Goal: Task Accomplishment & Management: Manage account settings

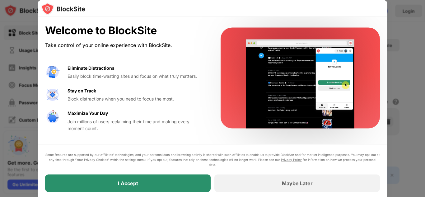
click at [185, 175] on div "I Accept" at bounding box center [128, 182] width 166 height 17
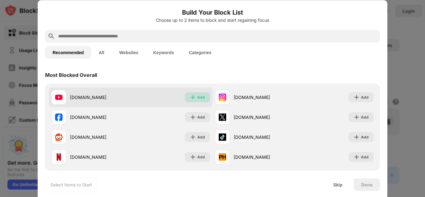
click at [199, 97] on div "Add" at bounding box center [201, 97] width 8 height 6
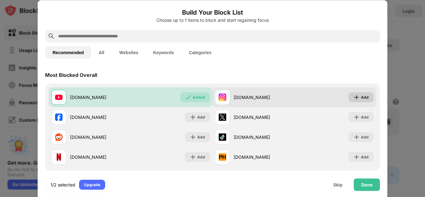
click at [363, 97] on div "Add" at bounding box center [365, 97] width 8 height 6
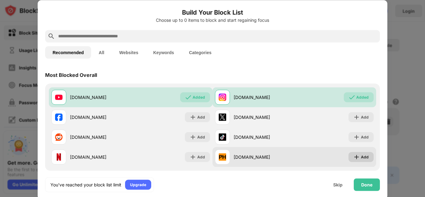
click at [354, 157] on img at bounding box center [357, 157] width 6 height 6
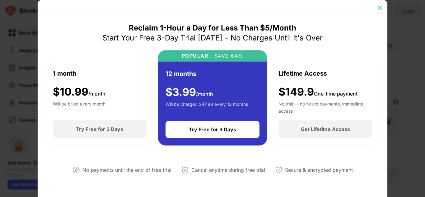
click at [380, 8] on img at bounding box center [380, 7] width 6 height 6
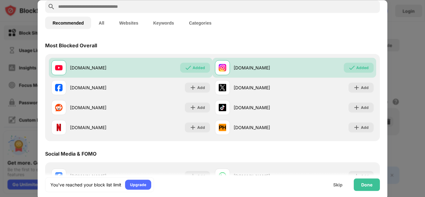
scroll to position [32, 0]
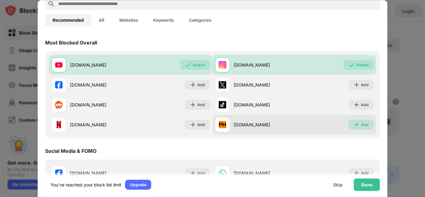
click at [354, 124] on img at bounding box center [357, 124] width 6 height 6
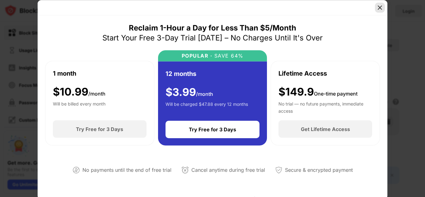
click at [380, 6] on img at bounding box center [380, 7] width 6 height 6
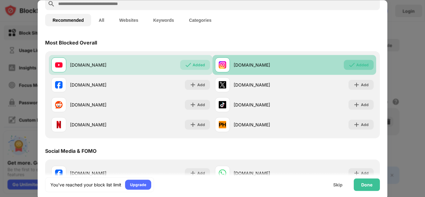
click at [357, 65] on div "Added" at bounding box center [363, 65] width 12 height 6
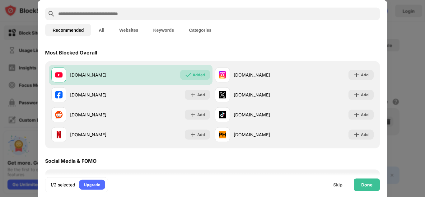
scroll to position [24, 0]
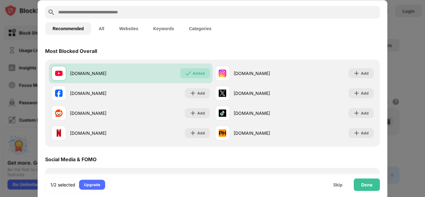
click at [99, 30] on button "All" at bounding box center [101, 28] width 21 height 12
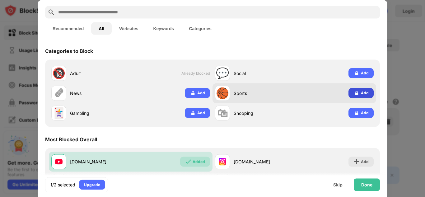
click at [356, 94] on img at bounding box center [357, 93] width 6 height 6
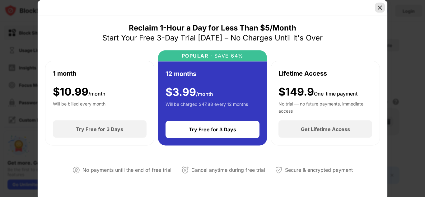
click at [378, 7] on img at bounding box center [380, 7] width 6 height 6
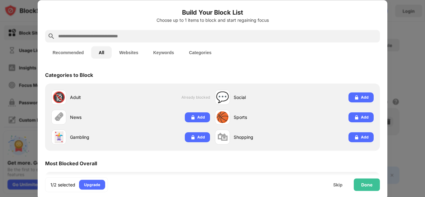
click at [77, 50] on button "Recommended" at bounding box center [68, 52] width 46 height 12
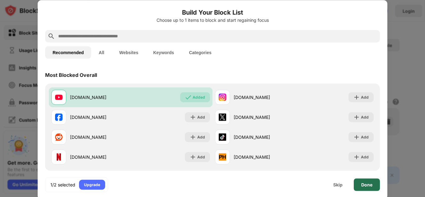
click at [373, 188] on div "Done" at bounding box center [367, 184] width 26 height 12
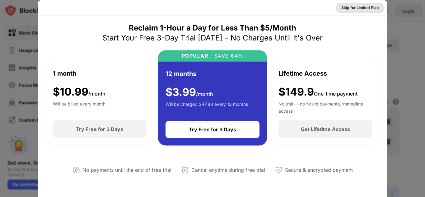
click at [353, 6] on div "Skip for Limited Plan" at bounding box center [360, 7] width 37 height 6
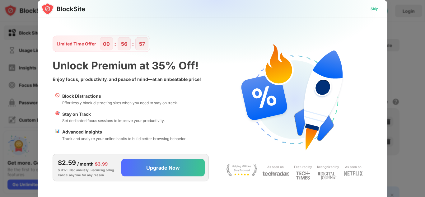
click at [372, 10] on div "Skip" at bounding box center [375, 9] width 8 height 6
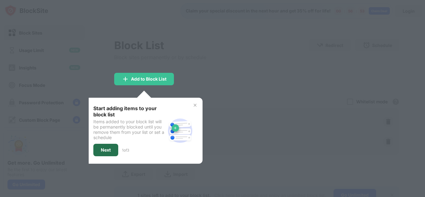
click at [103, 149] on div "Next" at bounding box center [106, 150] width 10 height 5
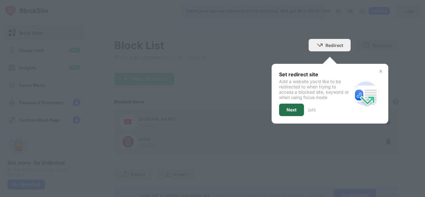
click at [287, 108] on div "Next" at bounding box center [292, 109] width 10 height 5
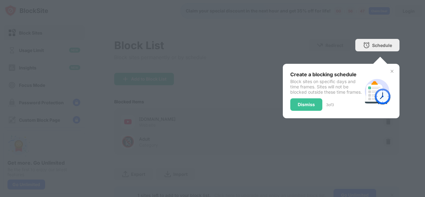
click at [302, 107] on div "Dismiss" at bounding box center [306, 104] width 17 height 5
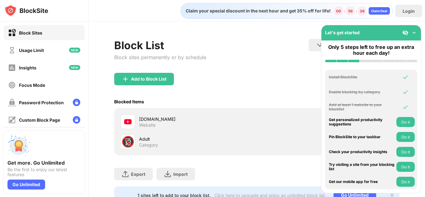
click at [416, 33] on img at bounding box center [414, 33] width 6 height 6
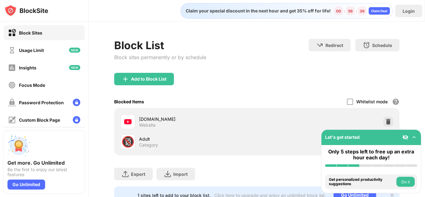
click at [416, 138] on img at bounding box center [414, 137] width 6 height 6
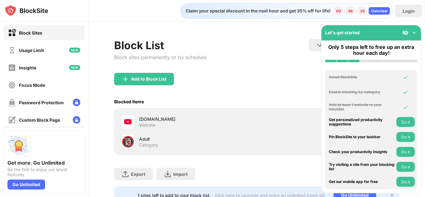
click at [415, 32] on img at bounding box center [414, 33] width 6 height 6
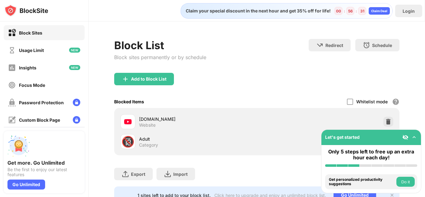
scroll to position [29, 0]
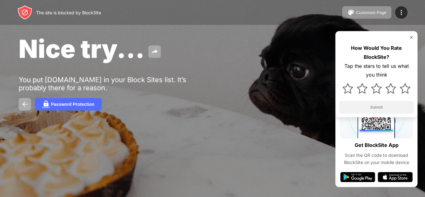
click at [160, 33] on div "Nice try... You put youtube.com in your Block Sites list. It’s probably there f…" at bounding box center [212, 72] width 425 height 144
